Goal: Book appointment/travel/reservation

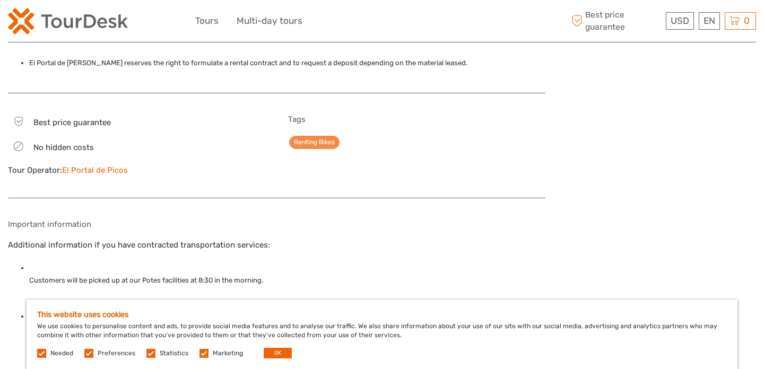
scroll to position [939, 0]
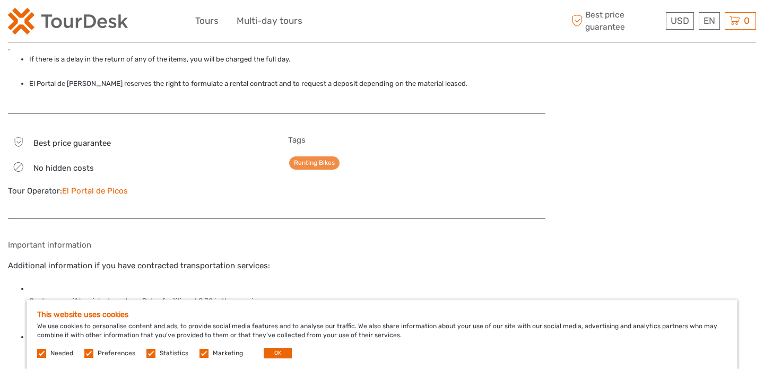
click at [88, 191] on link "El Portal de Picos" at bounding box center [95, 191] width 66 height 10
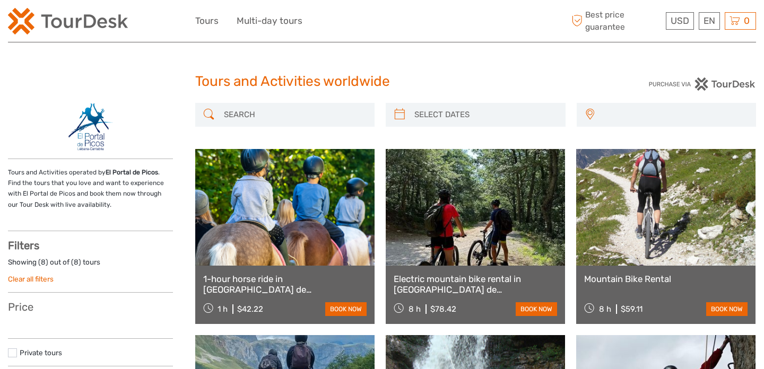
select select
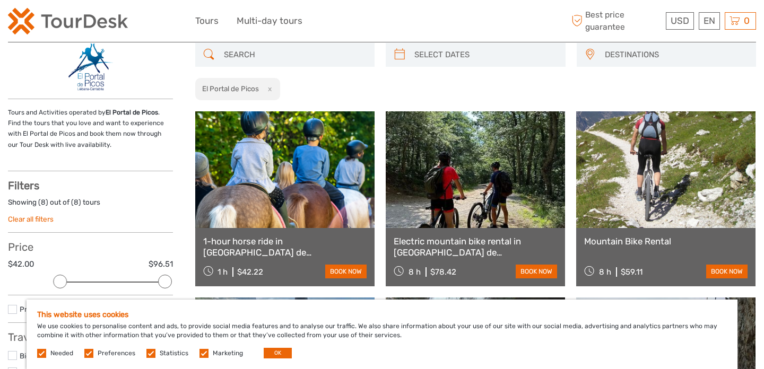
scroll to position [62, 0]
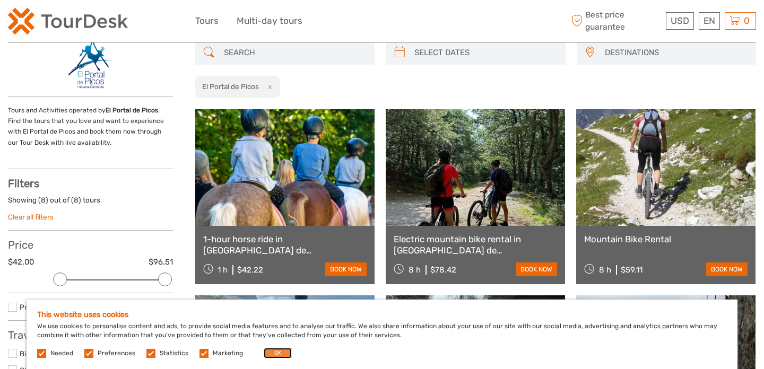
click at [273, 354] on button "OK" at bounding box center [278, 353] width 28 height 11
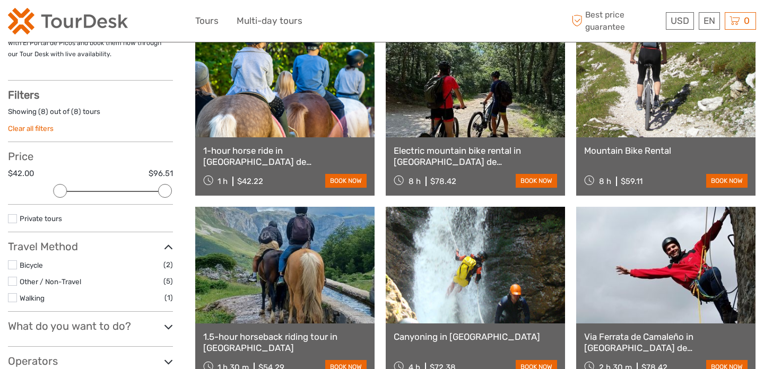
scroll to position [119, 0]
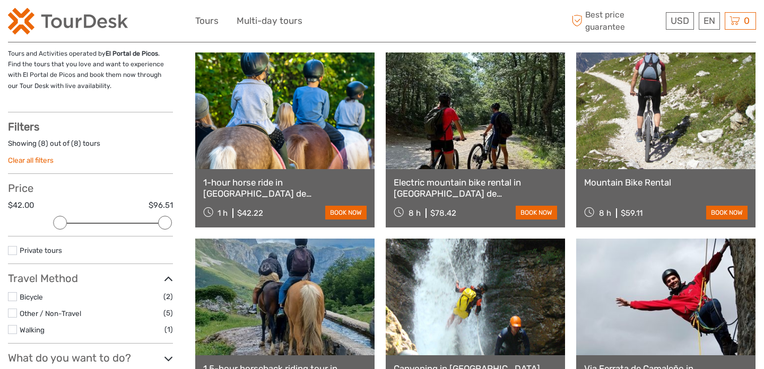
click at [646, 188] on div "Mountain Bike Rental 8 h $59.11 book now" at bounding box center [666, 198] width 179 height 58
click at [719, 211] on link "book now" at bounding box center [727, 213] width 41 height 14
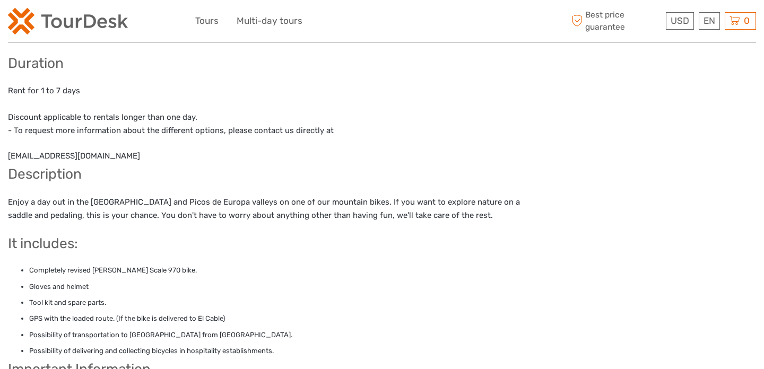
scroll to position [503, 0]
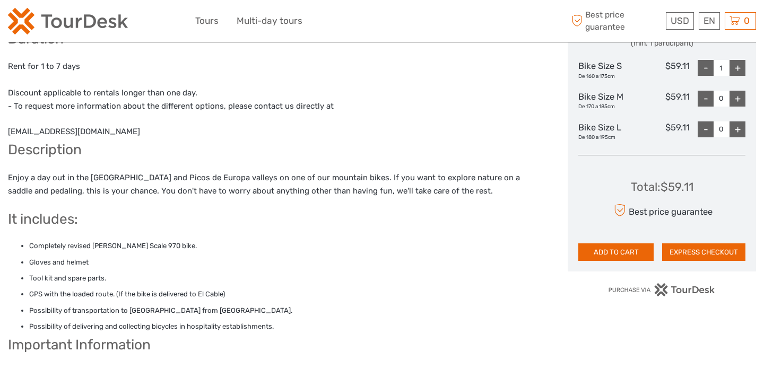
drag, startPoint x: 143, startPoint y: 107, endPoint x: 63, endPoint y: 109, distance: 80.2
click at [63, 109] on div "The best mountain bike rental to enjoy mountain bike routes through Liébana and…" at bounding box center [277, 241] width 538 height 584
copy div "elportaldepicos.com"
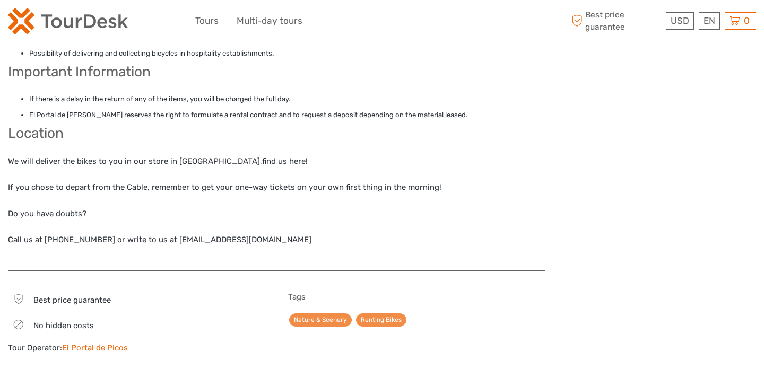
scroll to position [782, 0]
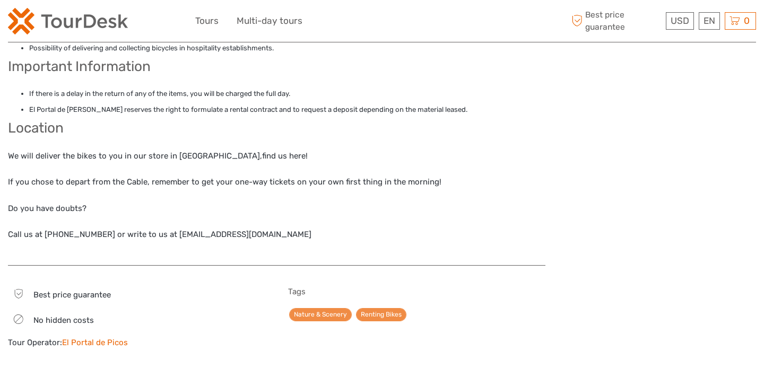
click at [108, 338] on link "El Portal de Picos" at bounding box center [95, 343] width 66 height 10
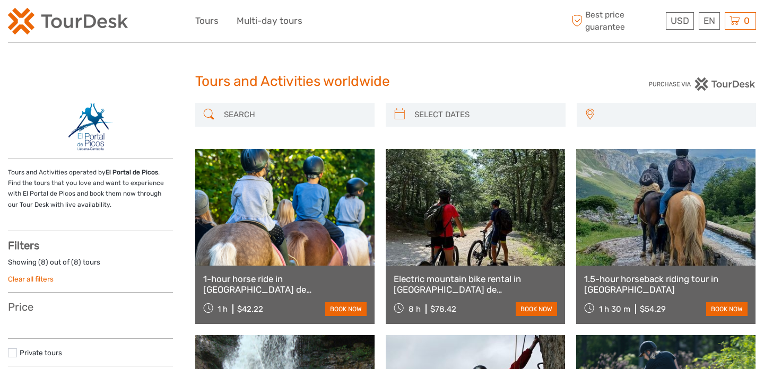
select select
